Goal: Check status: Check status

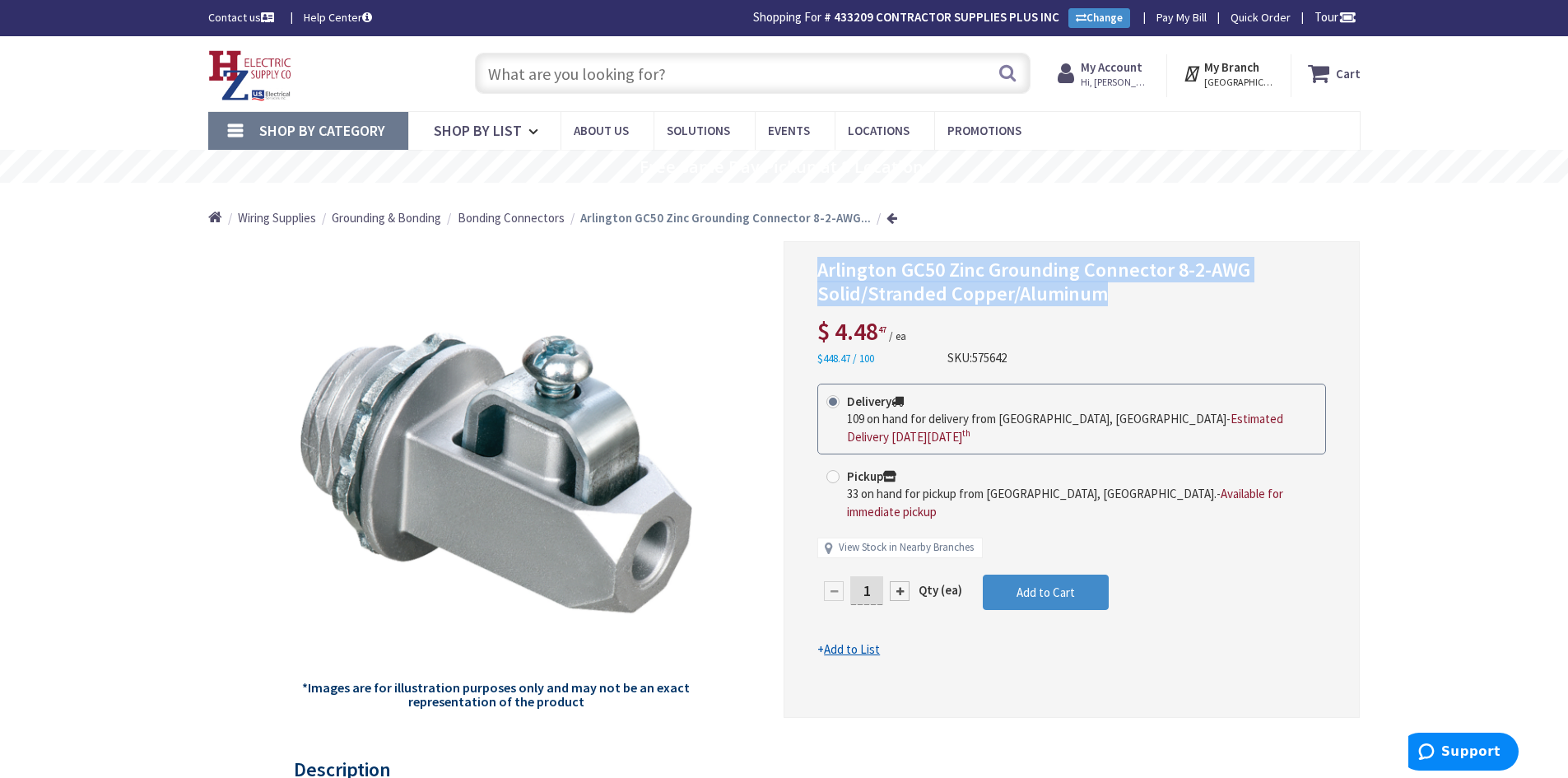
click at [1112, 82] on span "Hi, [PERSON_NAME]" at bounding box center [1116, 83] width 70 height 13
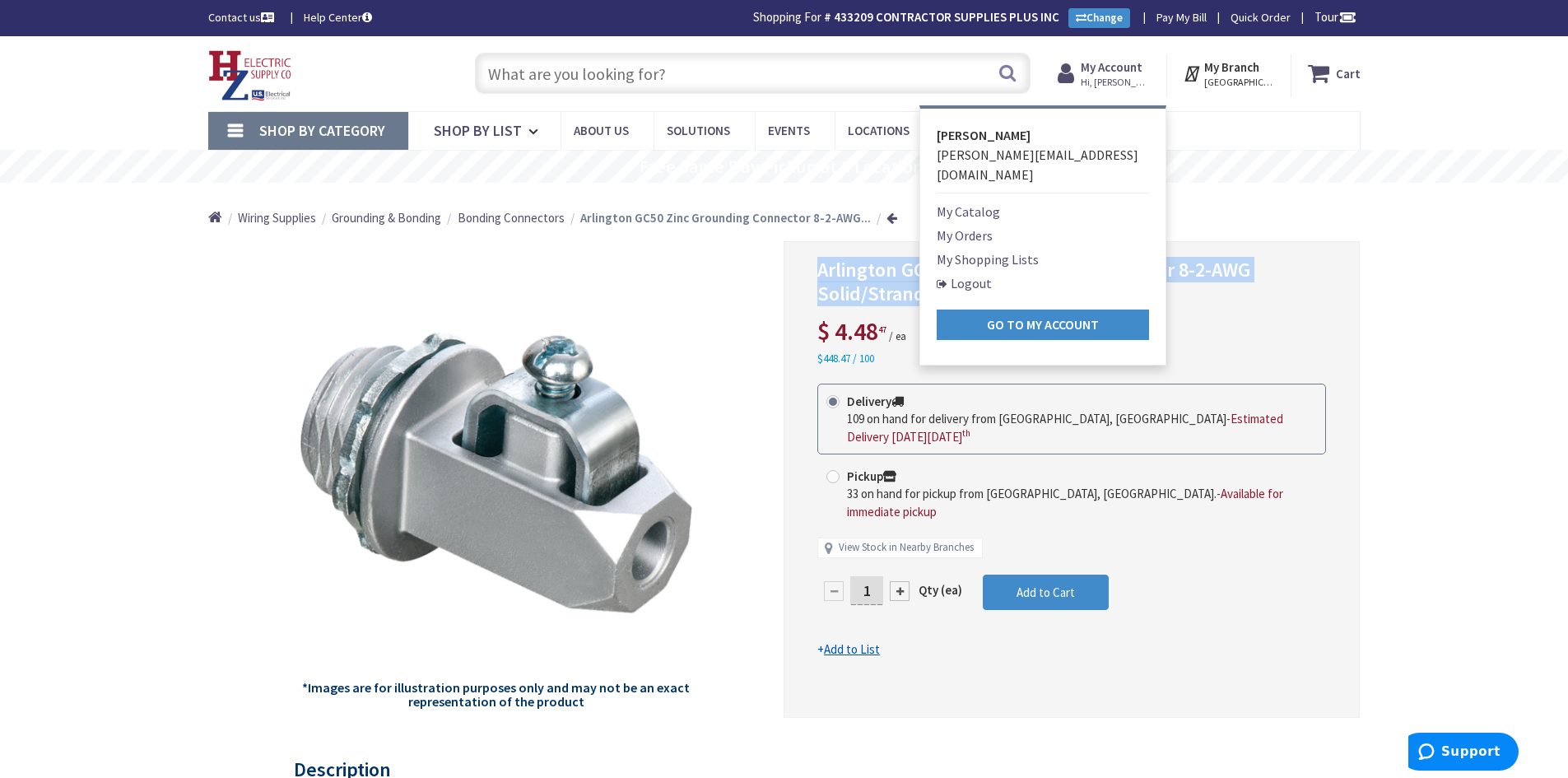
click at [967, 226] on link "My Orders" at bounding box center [965, 235] width 56 height 19
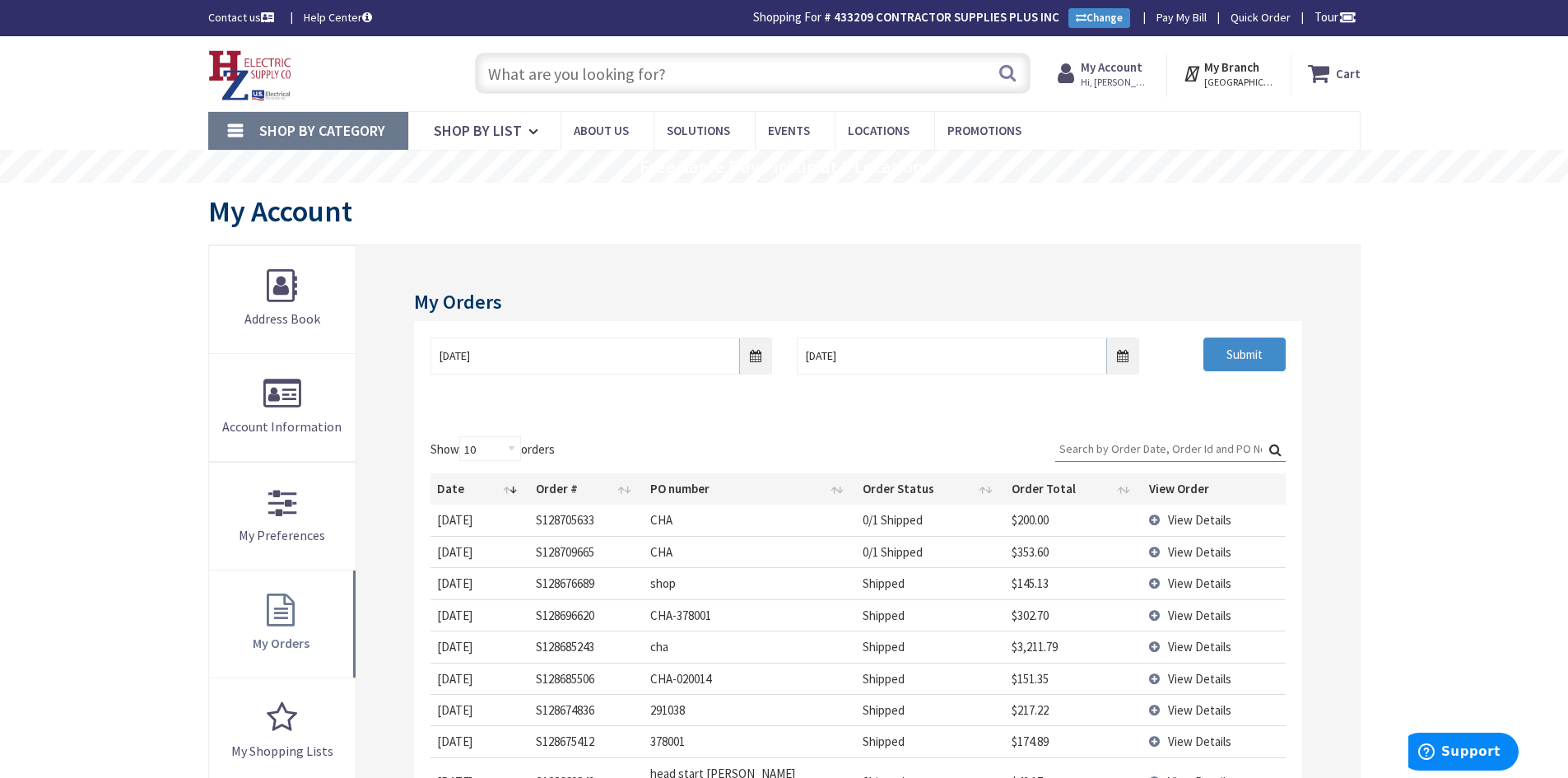
click at [1170, 551] on span "View Details" at bounding box center [1199, 552] width 63 height 16
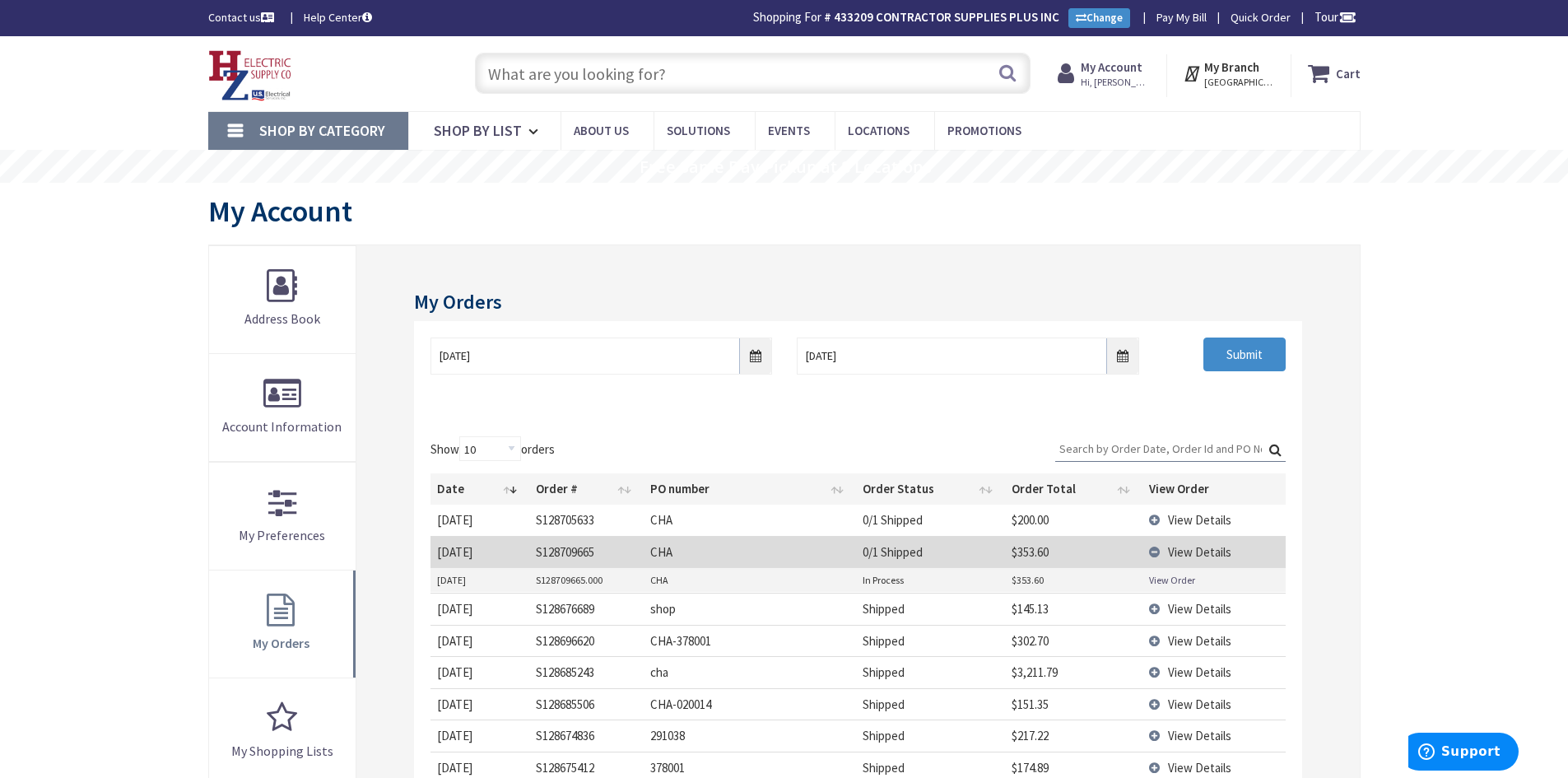
click at [1173, 583] on link "View Order" at bounding box center [1172, 580] width 46 height 14
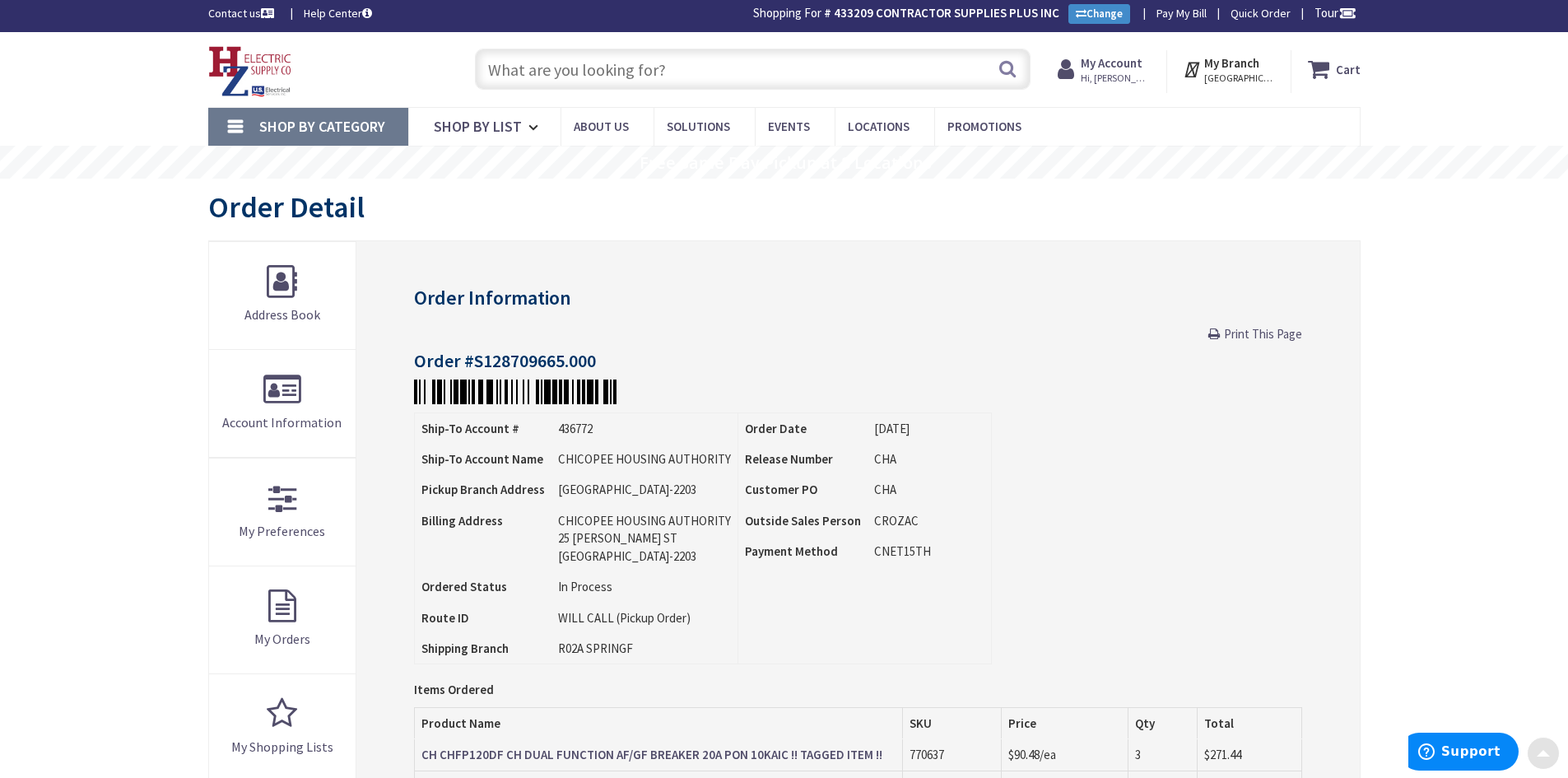
scroll to position [3, 0]
